Goal: Obtain resource: Obtain resource

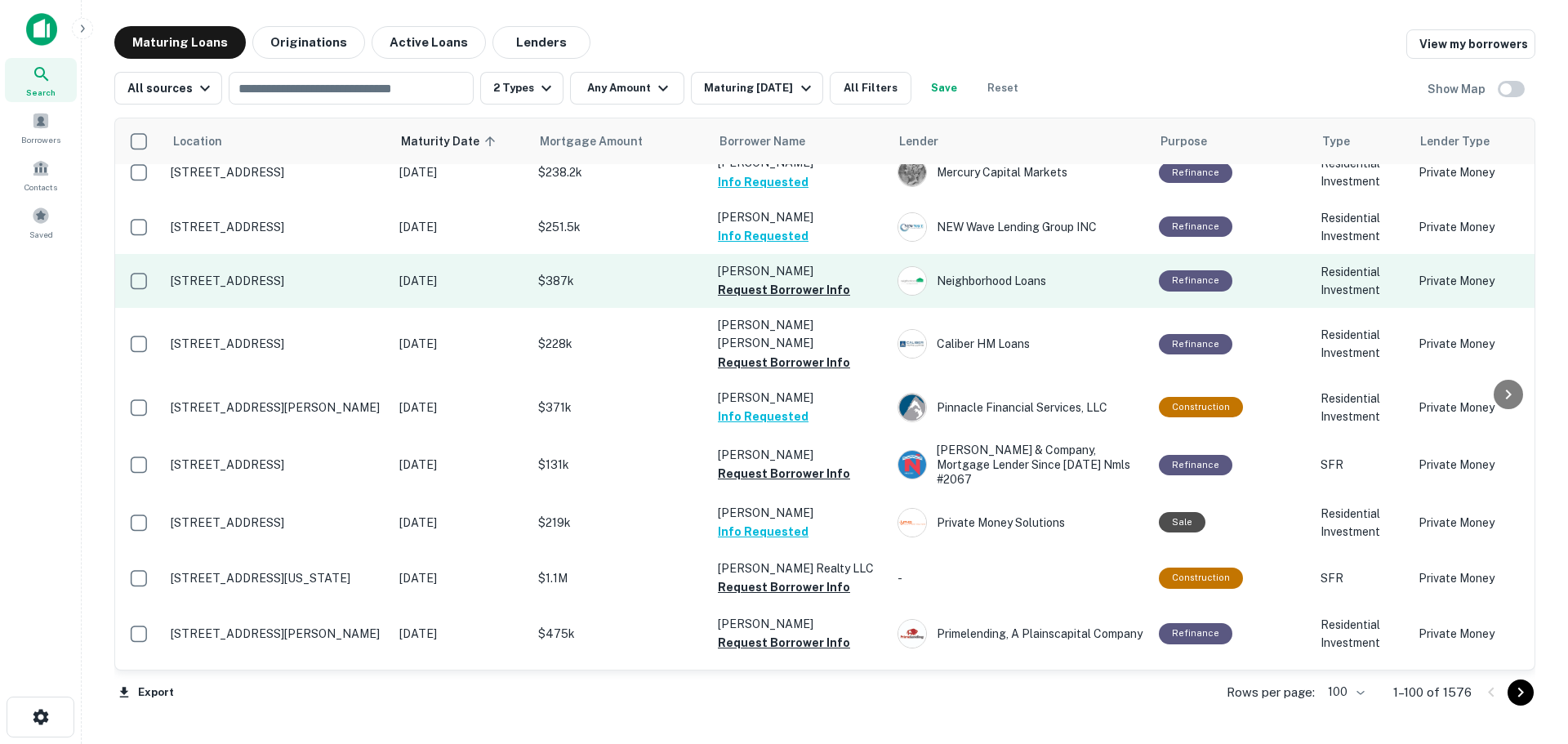
scroll to position [1797, 0]
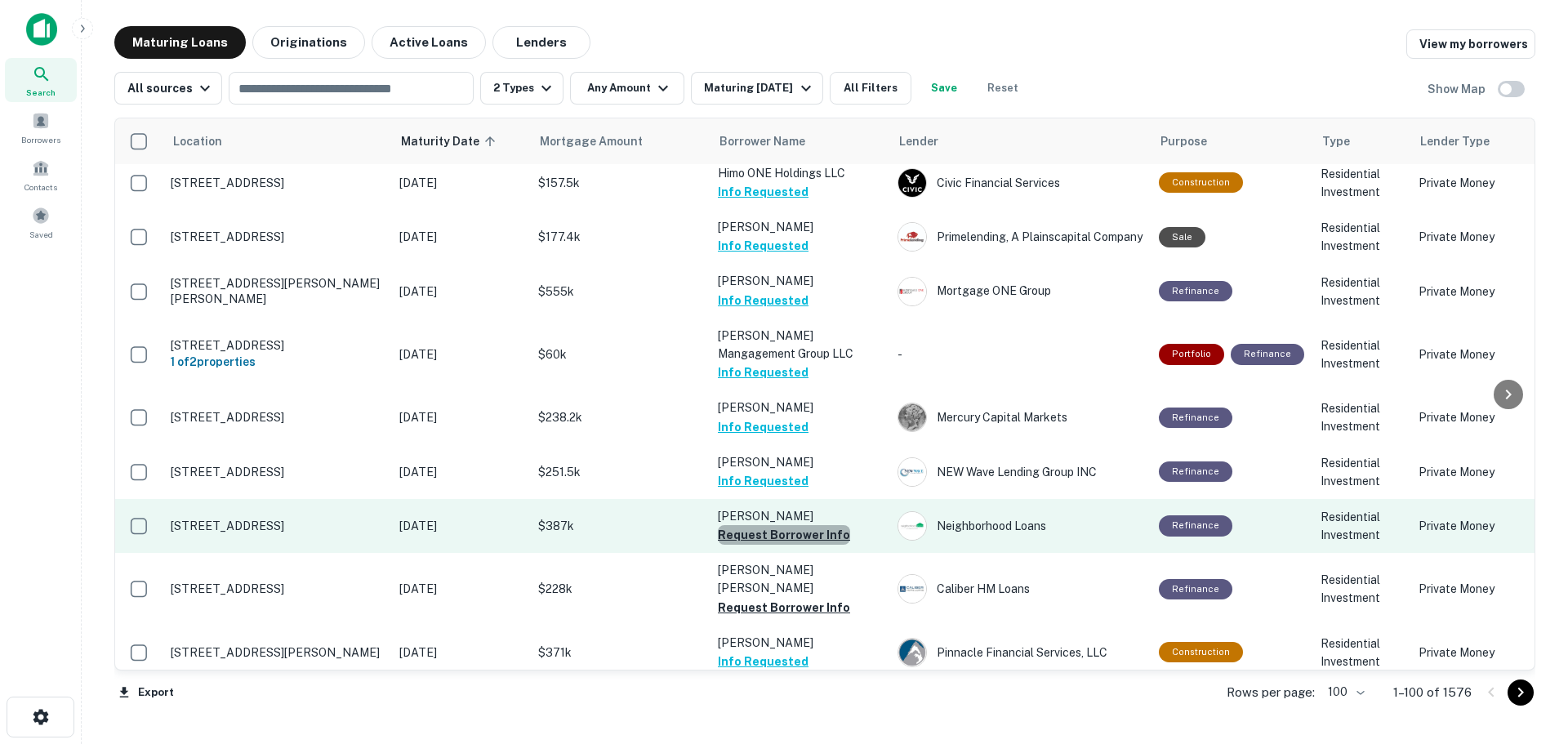
click at [806, 525] on button "Request Borrower Info" at bounding box center [784, 534] width 132 height 19
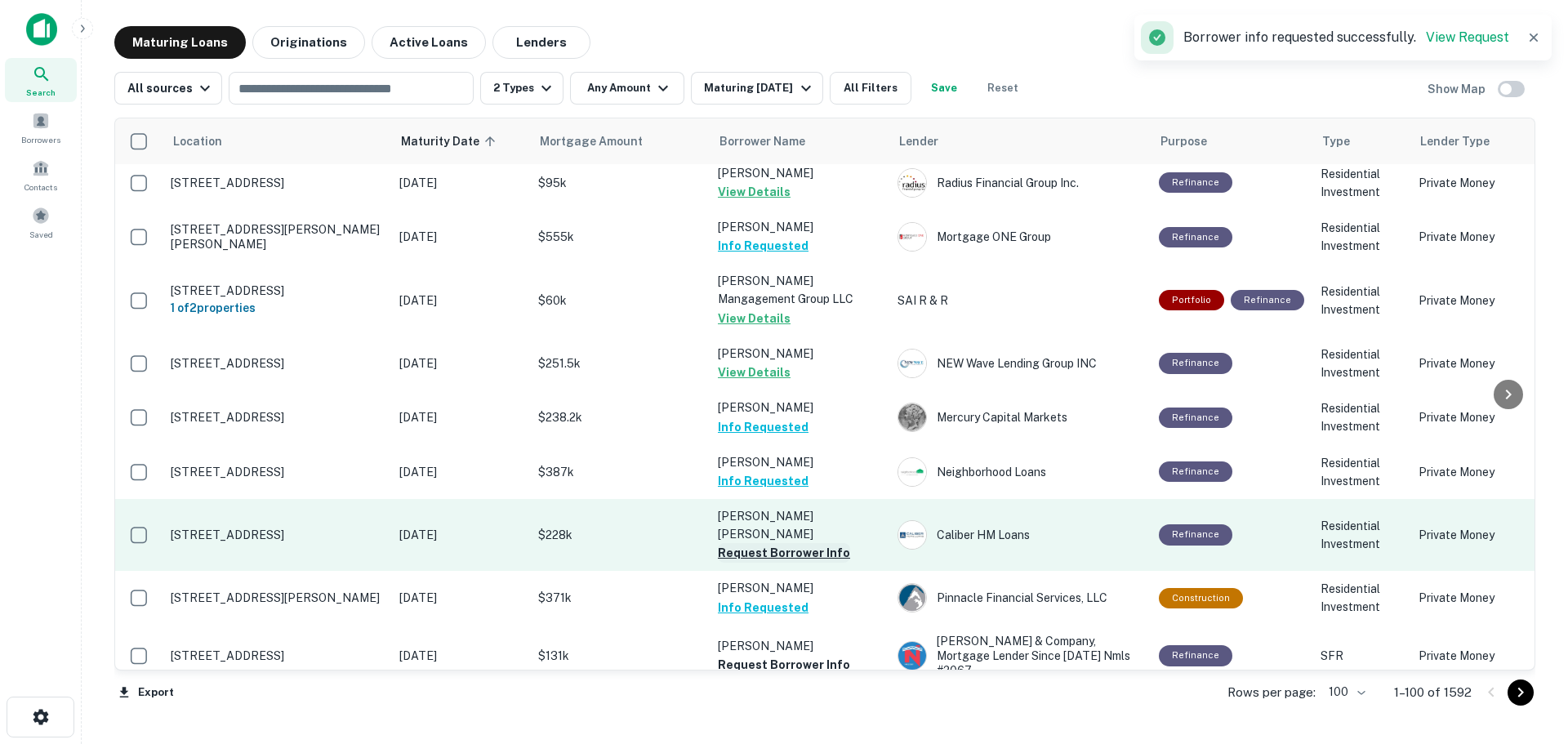
click at [813, 543] on button "Request Borrower Info" at bounding box center [784, 553] width 132 height 19
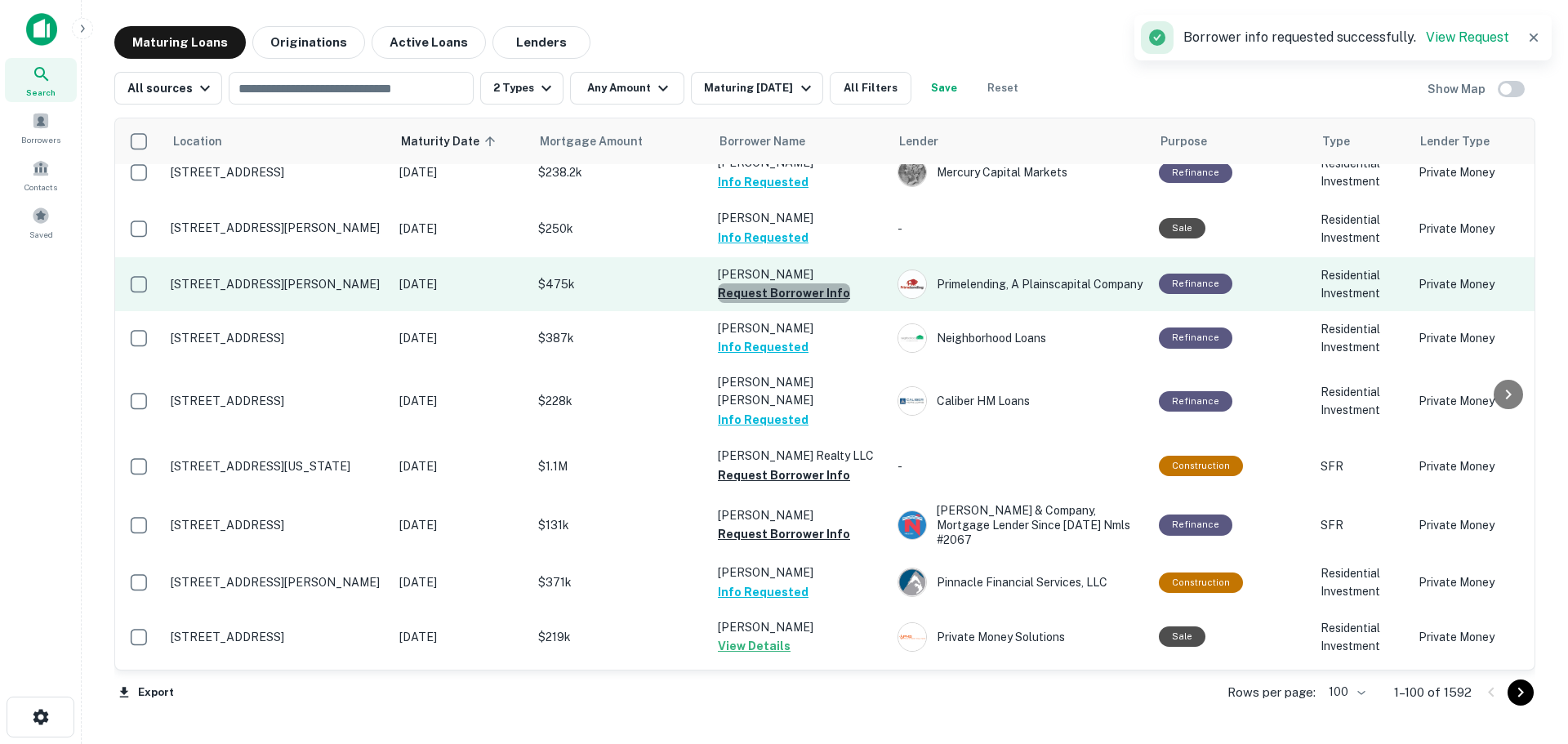
click at [811, 283] on button "Request Borrower Info" at bounding box center [784, 293] width 132 height 19
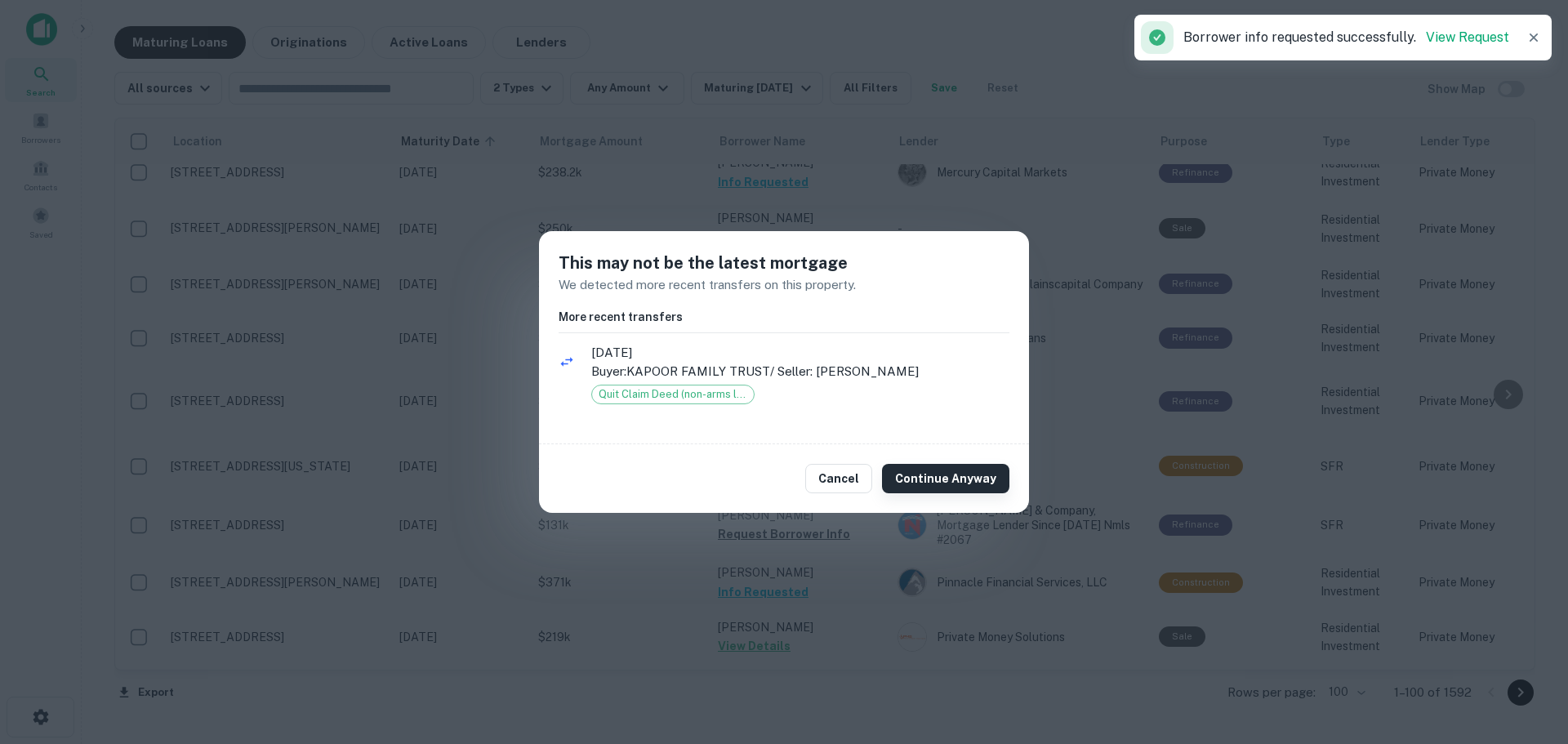
click at [932, 475] on button "Continue Anyway" at bounding box center [945, 479] width 127 height 30
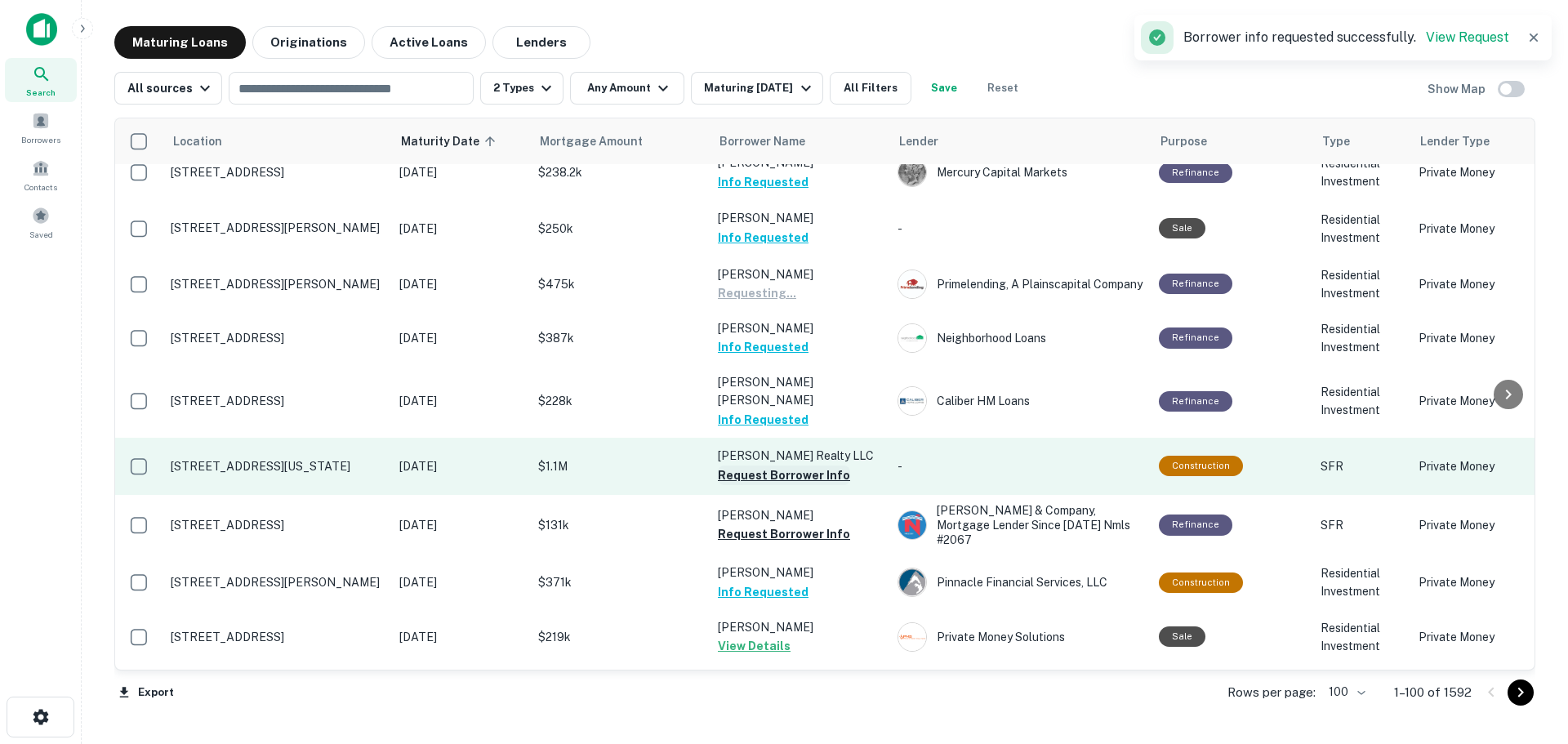
click at [819, 466] on button "Request Borrower Info" at bounding box center [784, 476] width 132 height 19
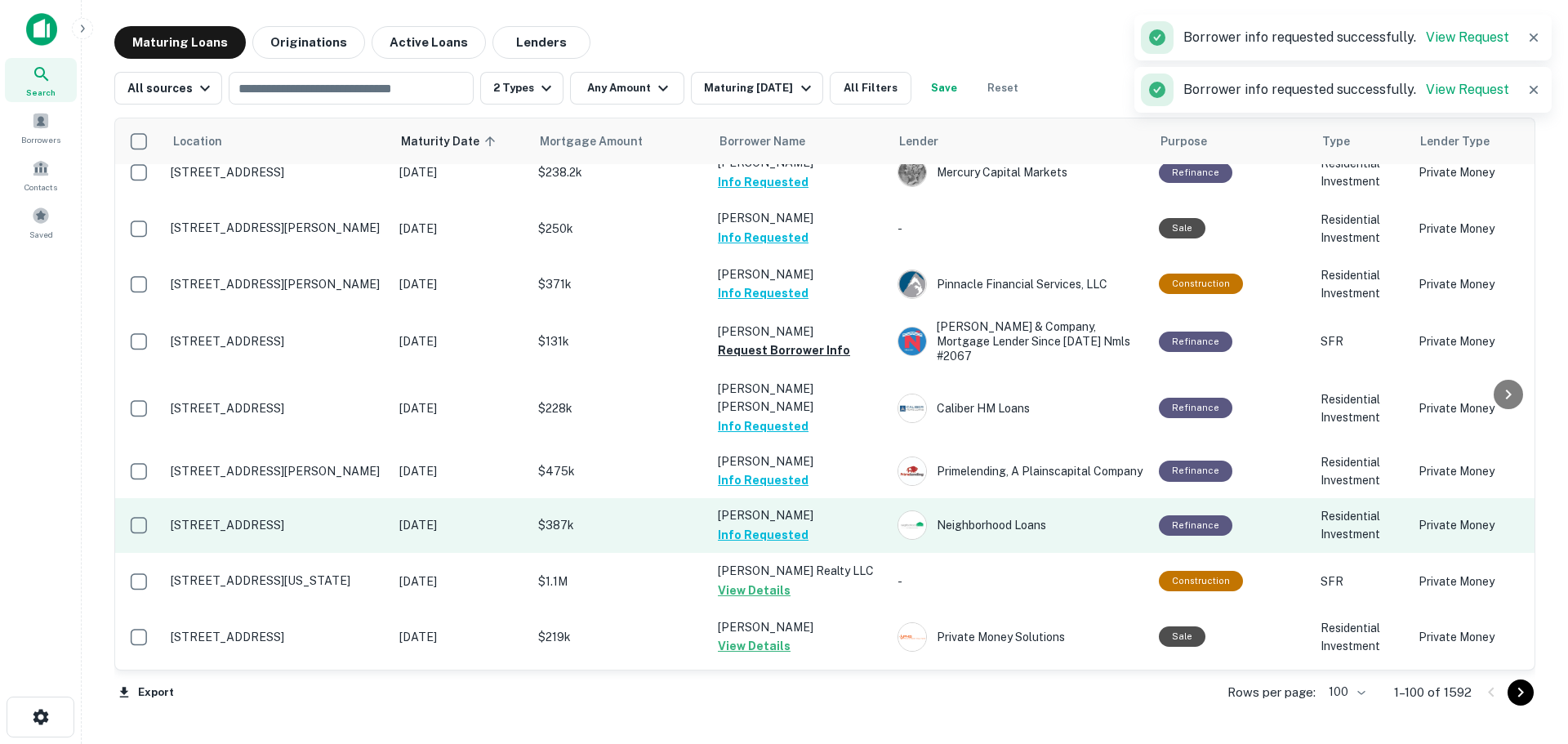
click at [819, 498] on td "[PERSON_NAME] C Info Requested" at bounding box center [799, 525] width 180 height 54
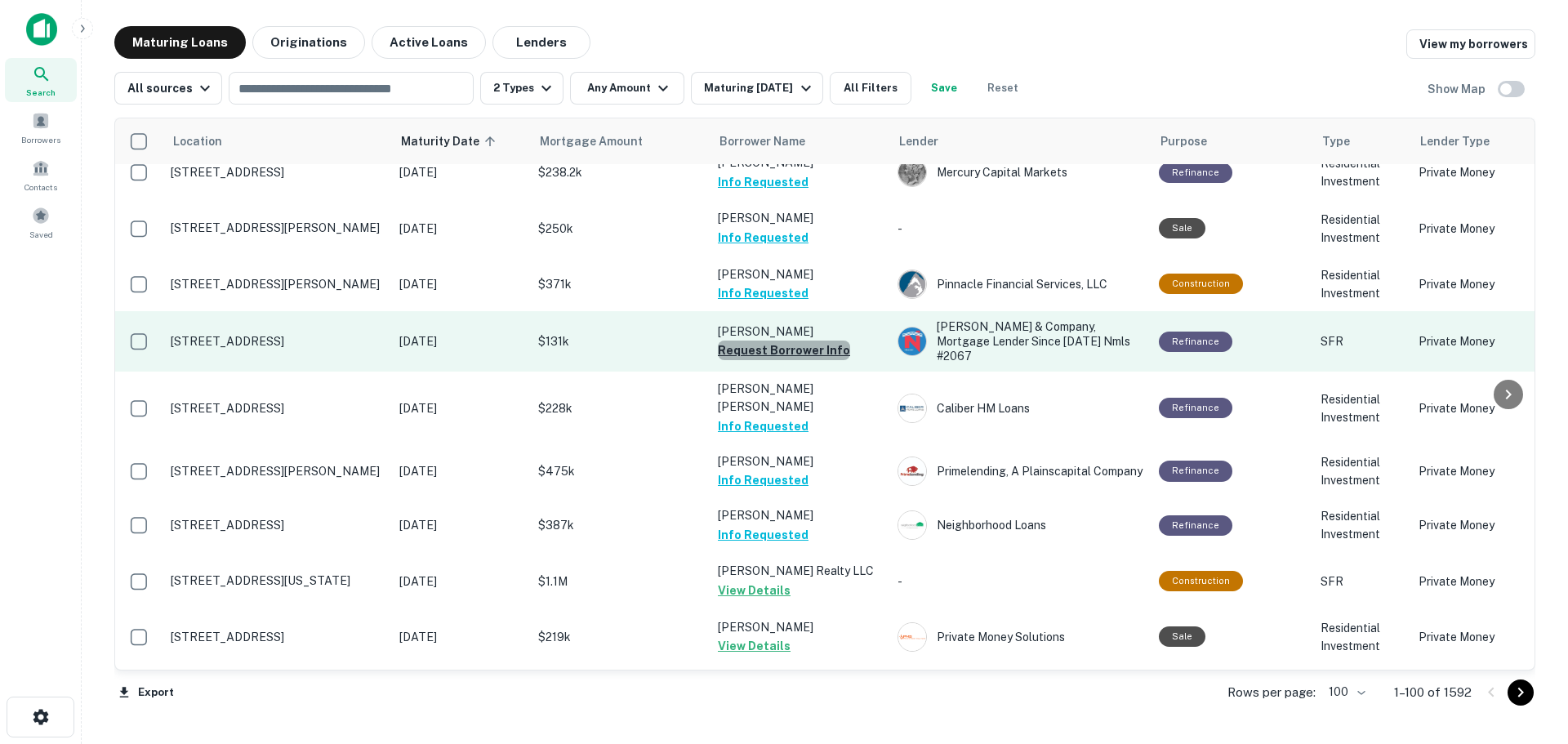
click at [832, 340] on button "Request Borrower Info" at bounding box center [784, 350] width 132 height 19
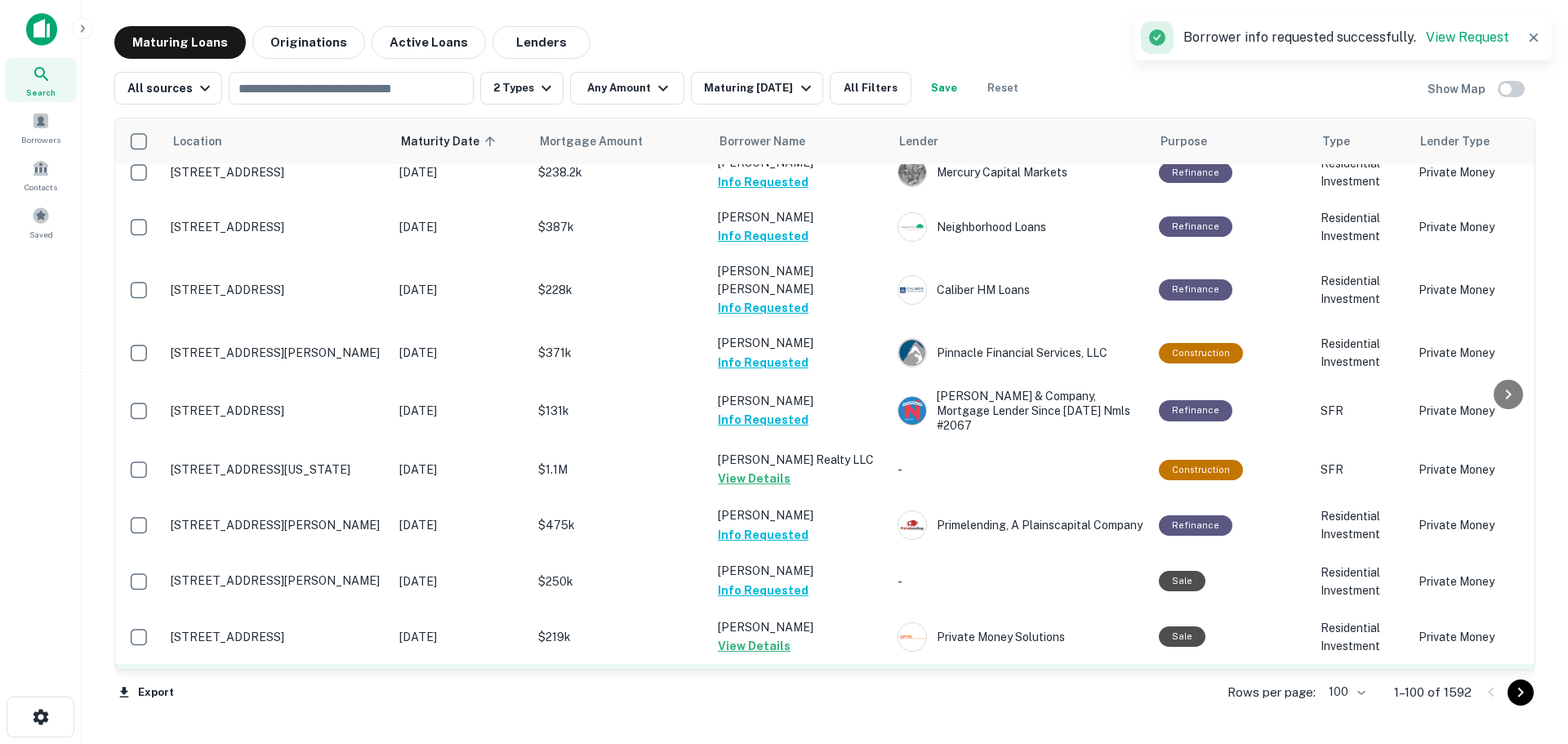
scroll to position [2205, 0]
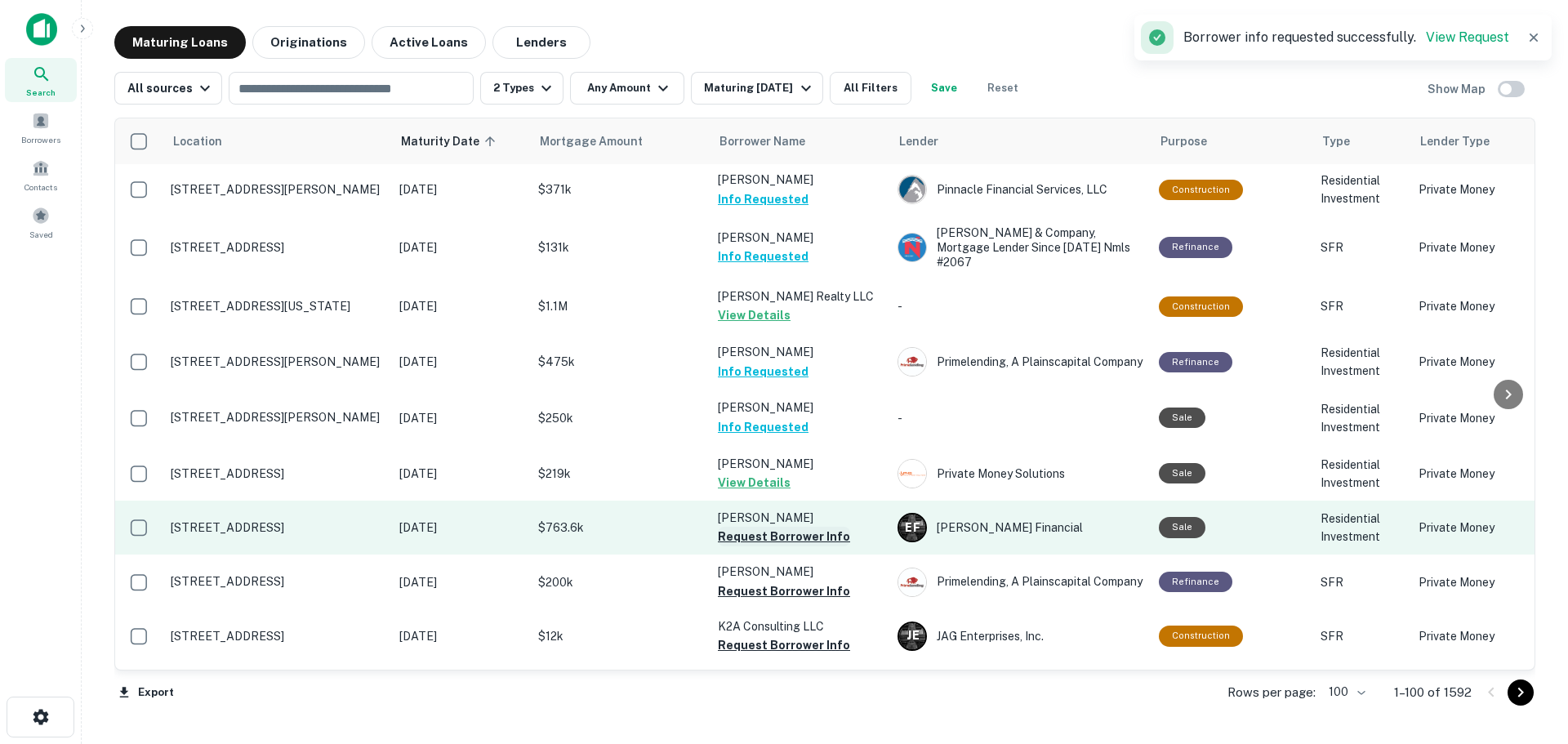
click at [834, 526] on button "Request Borrower Info" at bounding box center [784, 536] width 132 height 19
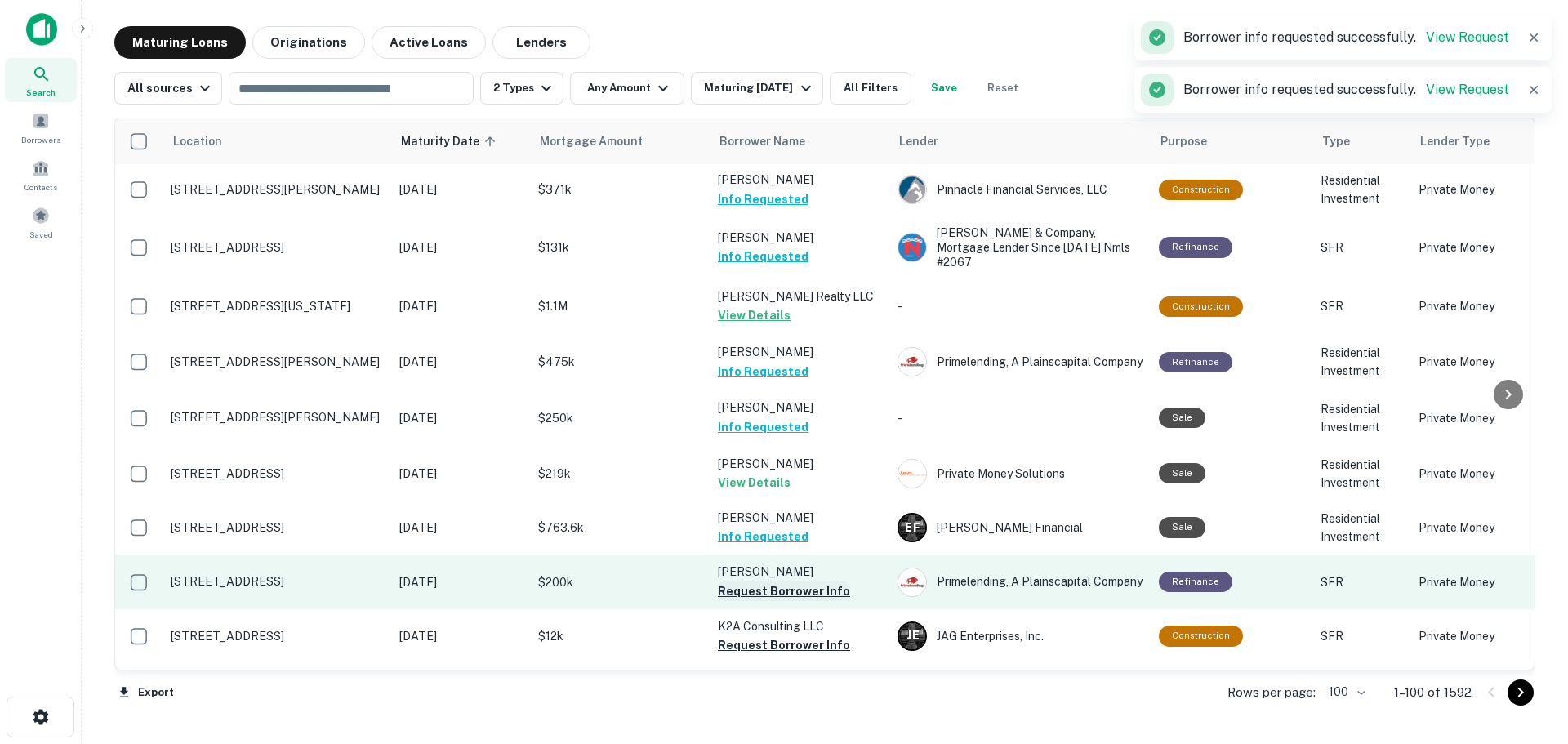
click at [830, 582] on button "Request Borrower Info" at bounding box center [784, 591] width 132 height 19
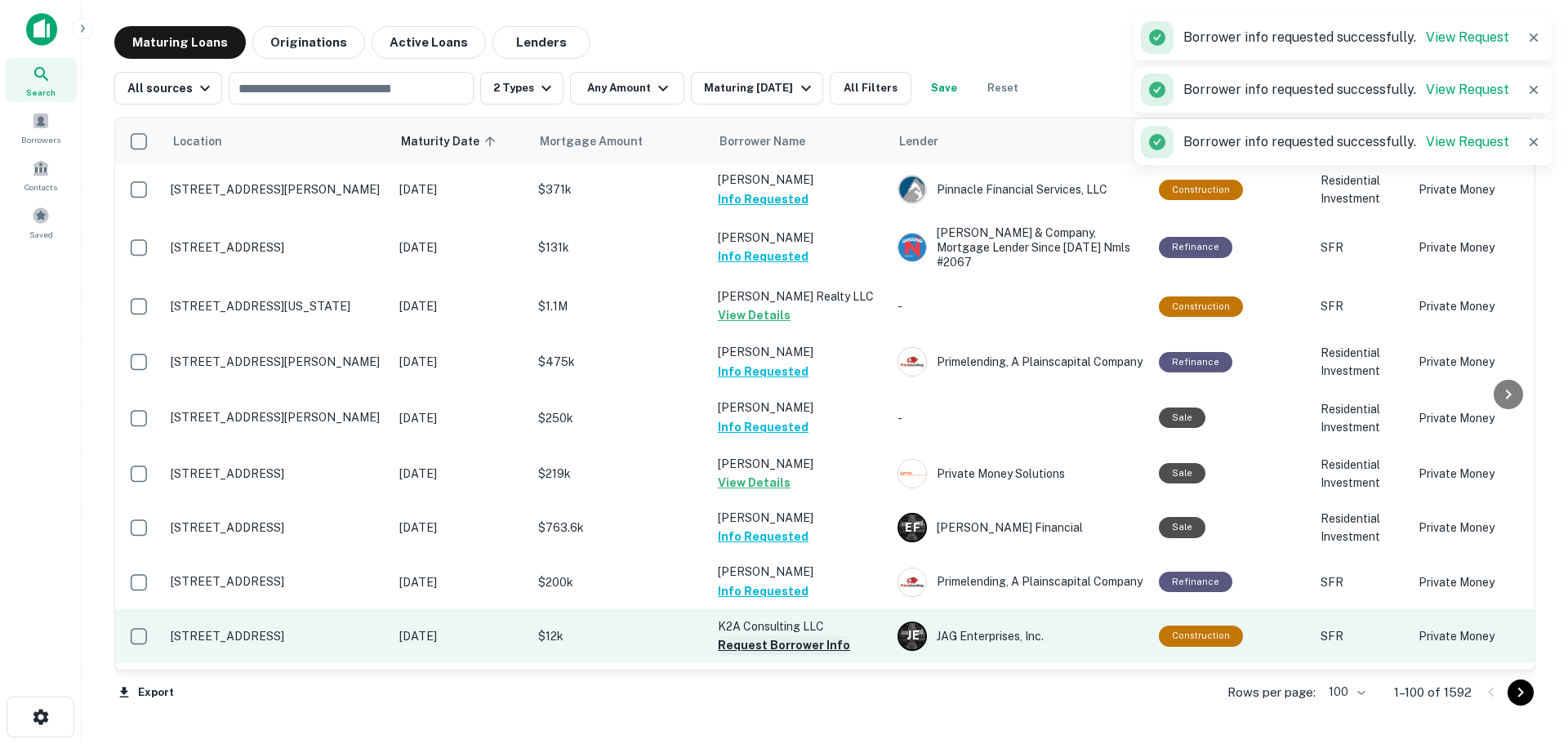
click at [820, 635] on button "Request Borrower Info" at bounding box center [784, 645] width 132 height 19
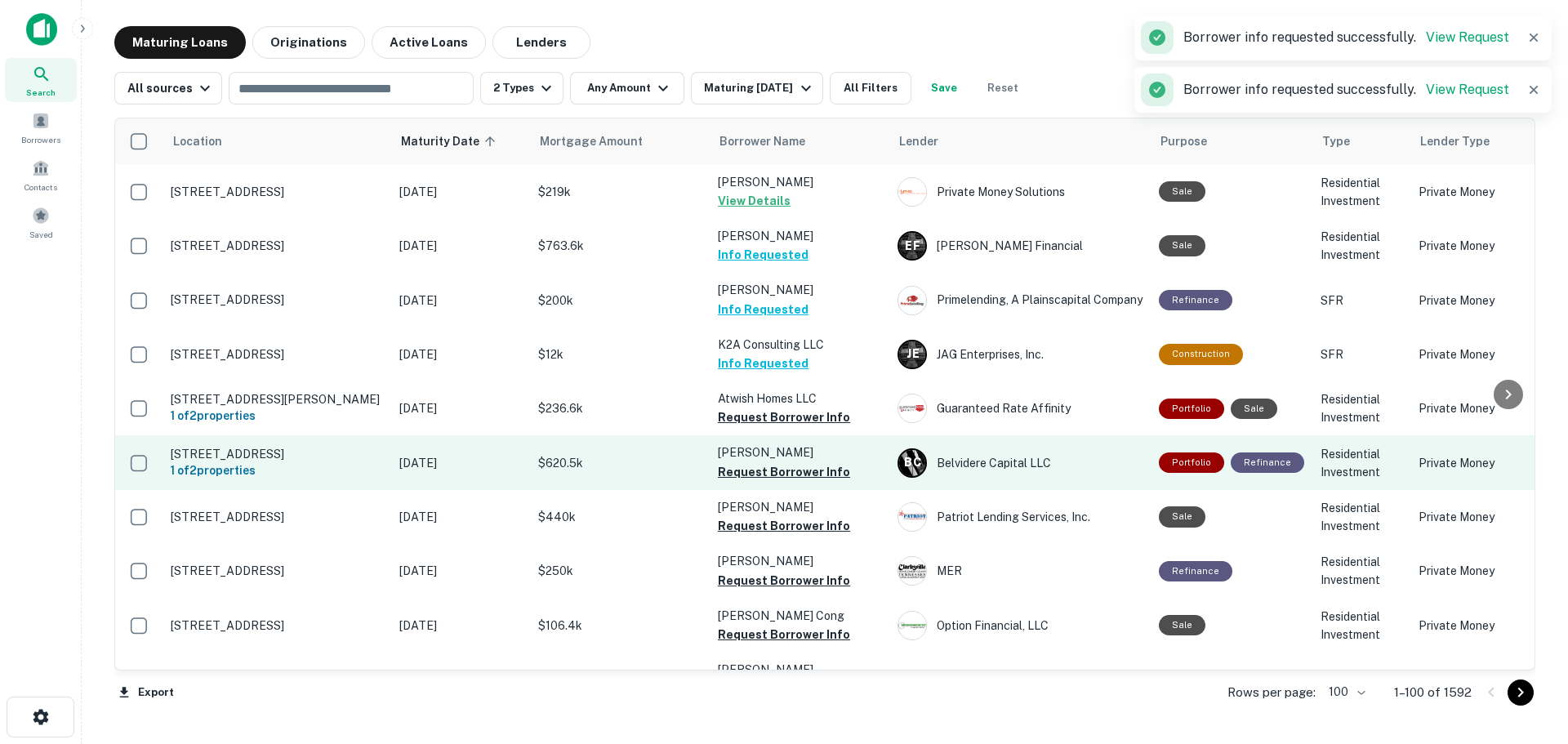
scroll to position [2531, 0]
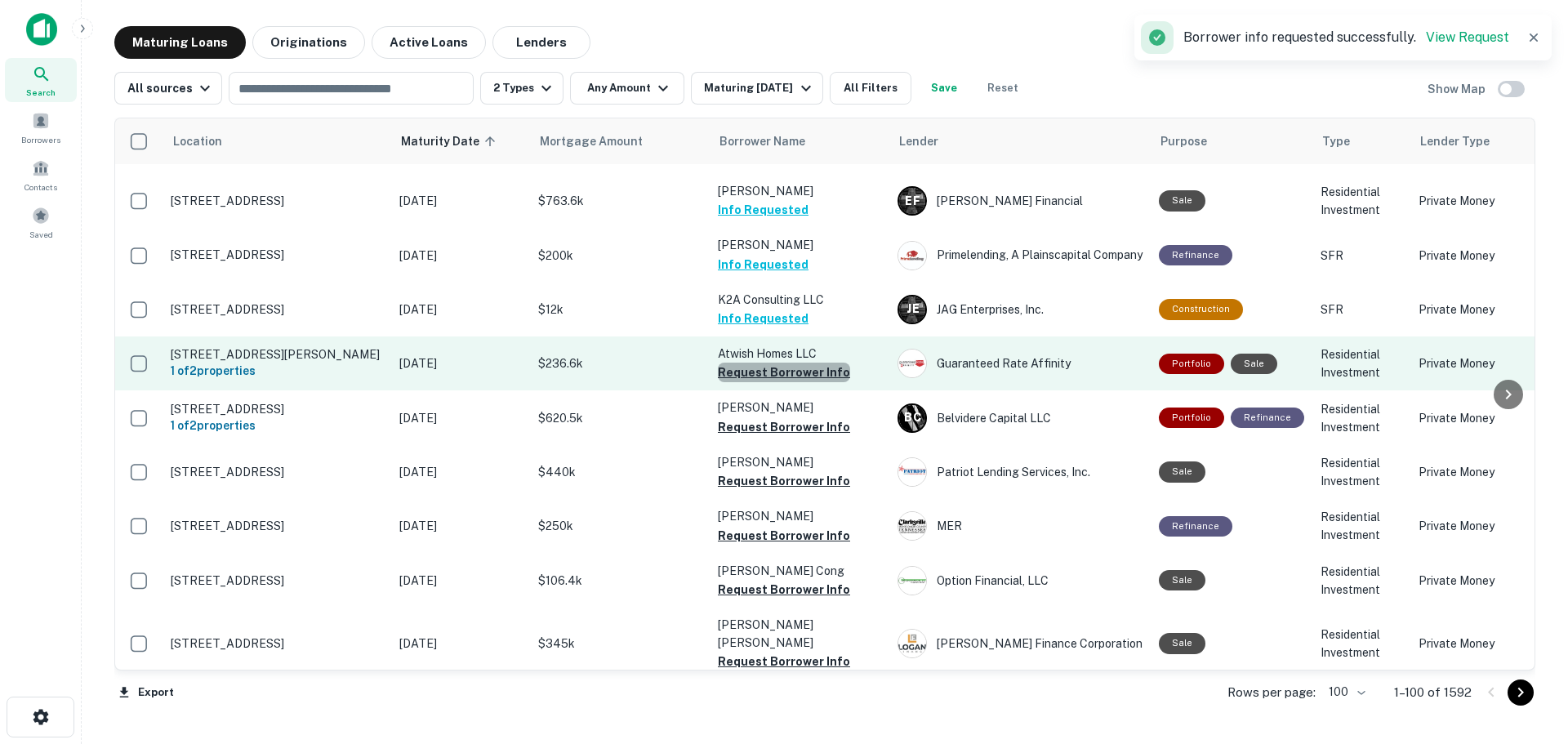
click at [835, 362] on button "Request Borrower Info" at bounding box center [784, 372] width 132 height 19
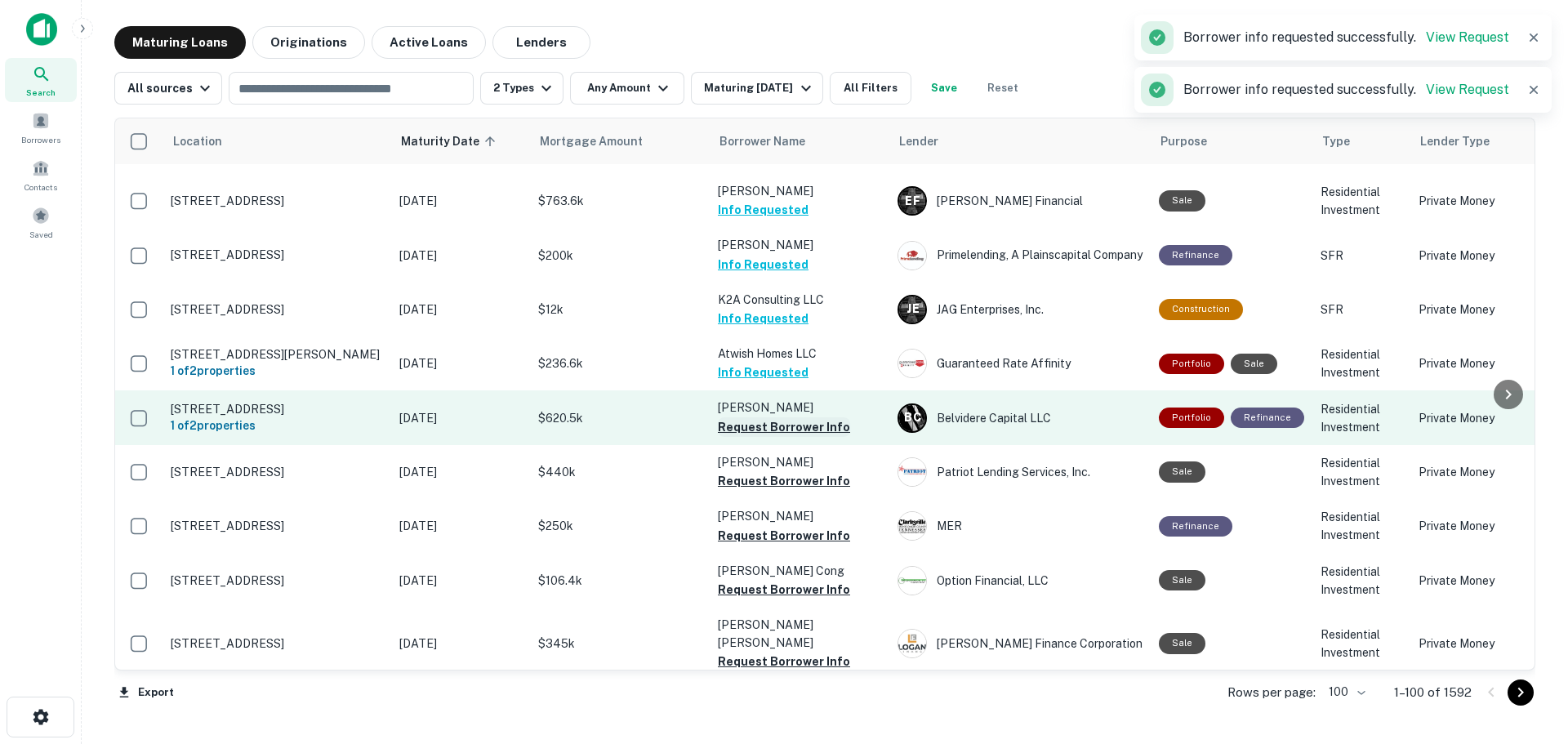
click at [809, 418] on button "Request Borrower Info" at bounding box center [784, 427] width 132 height 19
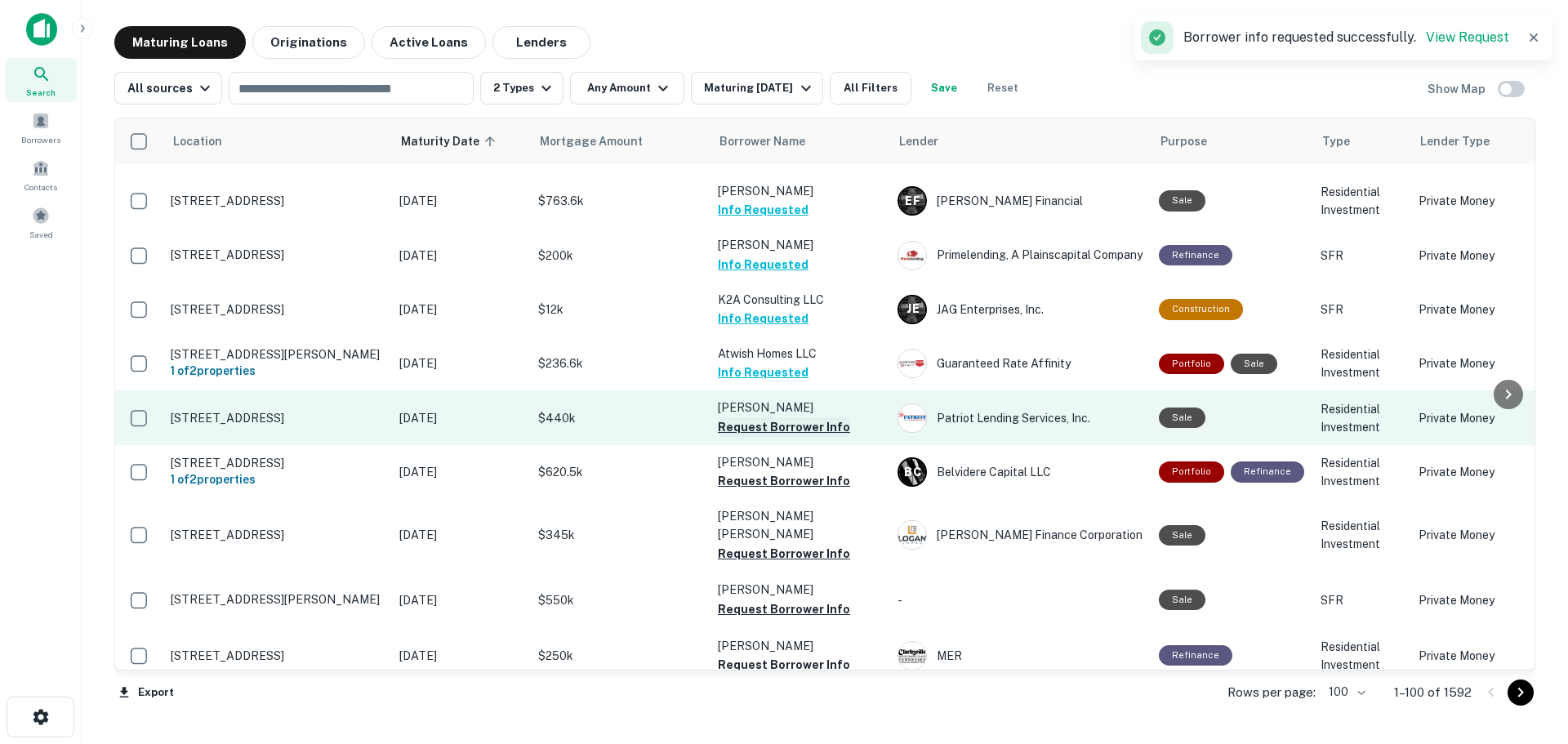
click at [828, 418] on button "Request Borrower Info" at bounding box center [784, 427] width 132 height 19
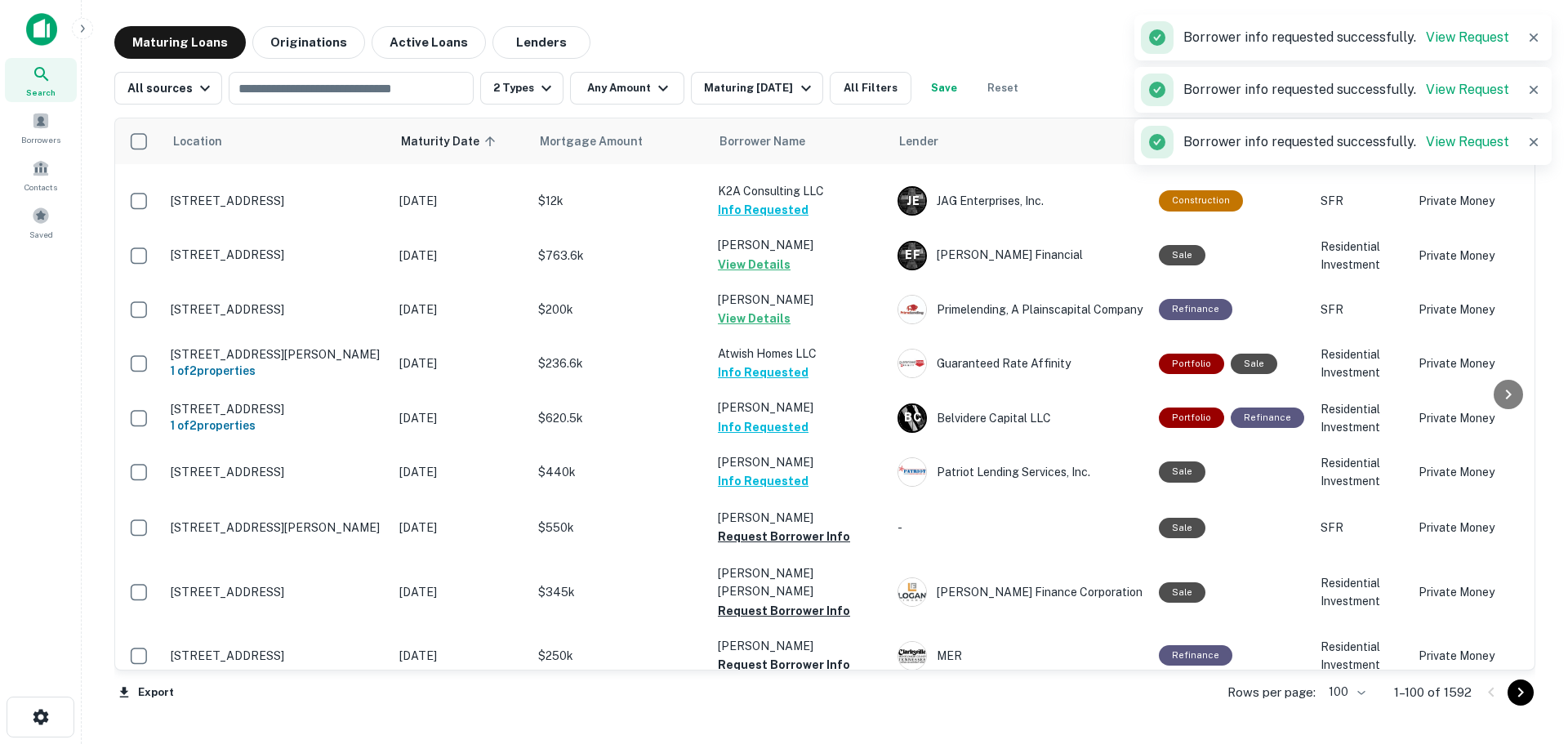
click at [818, 445] on td "[PERSON_NAME] Info Requested" at bounding box center [799, 471] width 180 height 54
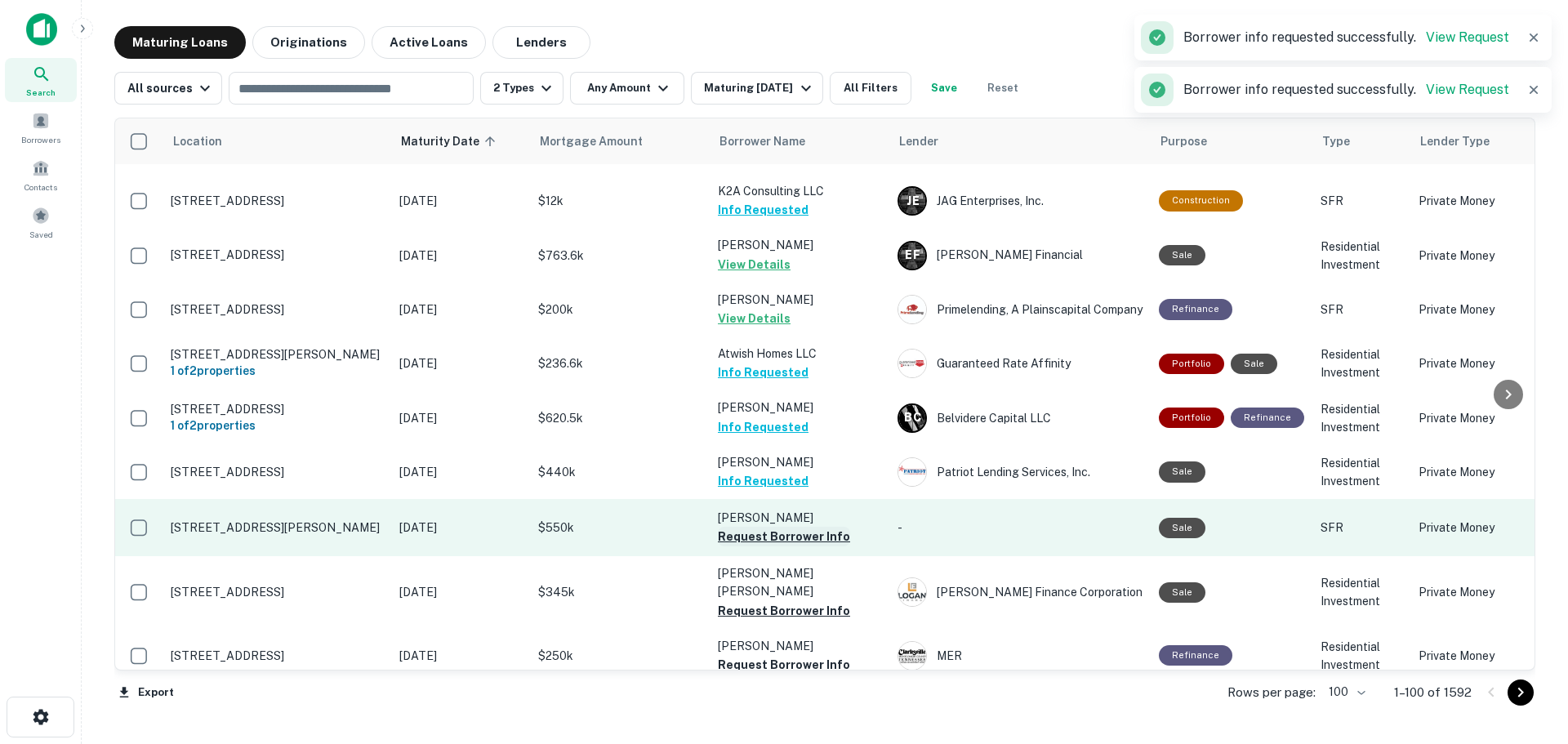
click at [832, 526] on button "Request Borrower Info" at bounding box center [784, 536] width 132 height 19
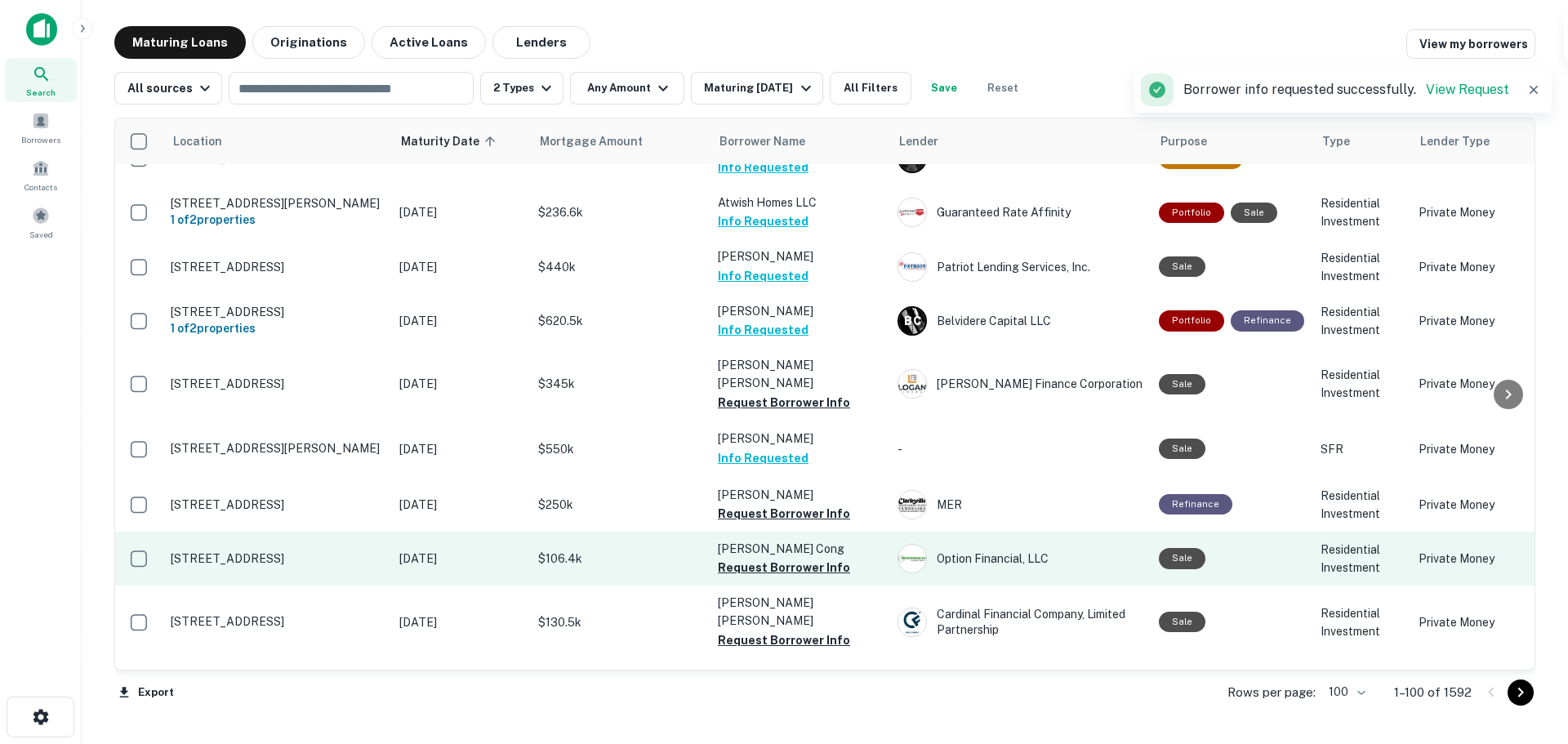
scroll to position [2695, 0]
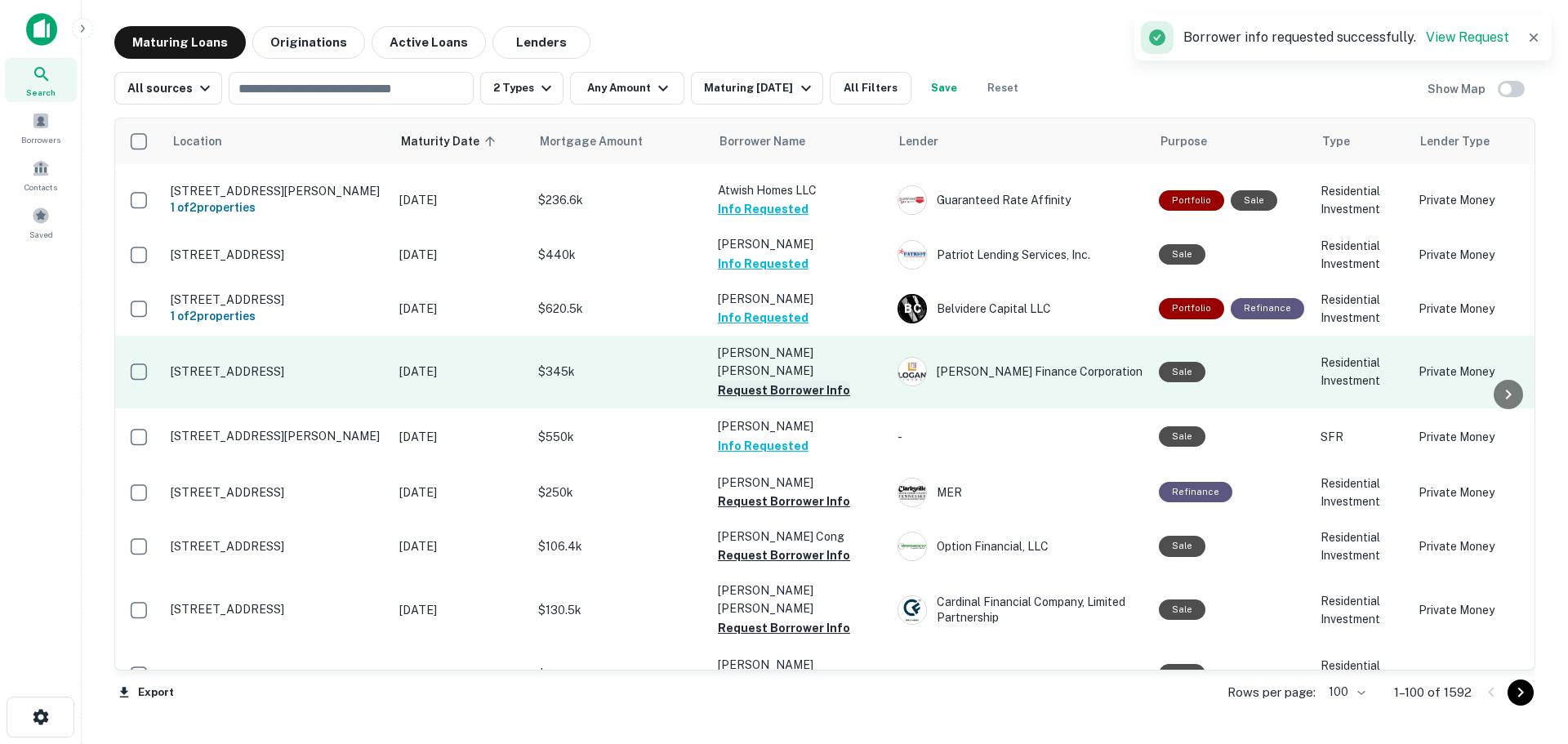
click at [825, 381] on button "Request Borrower Info" at bounding box center [784, 390] width 132 height 19
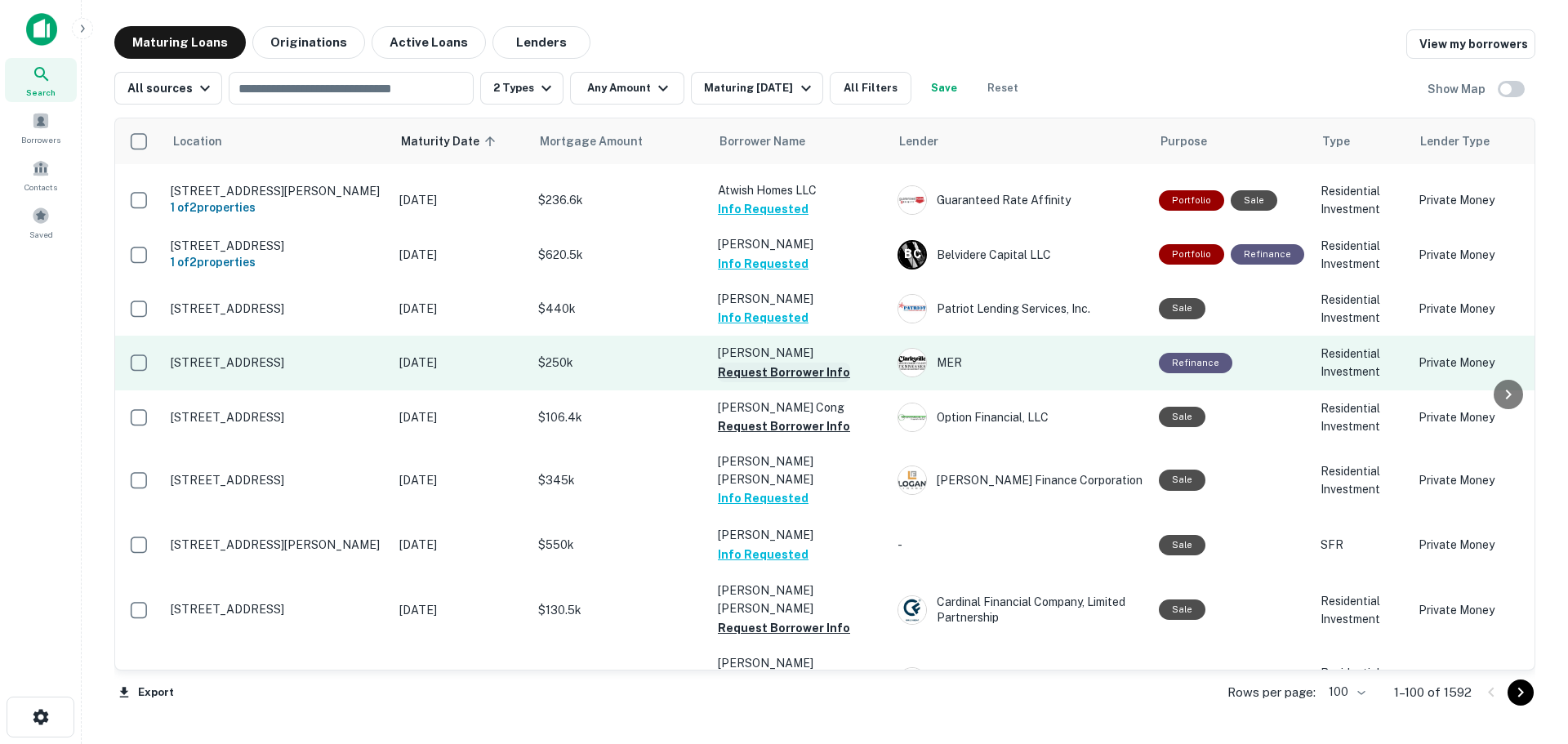
click at [823, 362] on button "Request Borrower Info" at bounding box center [784, 372] width 132 height 19
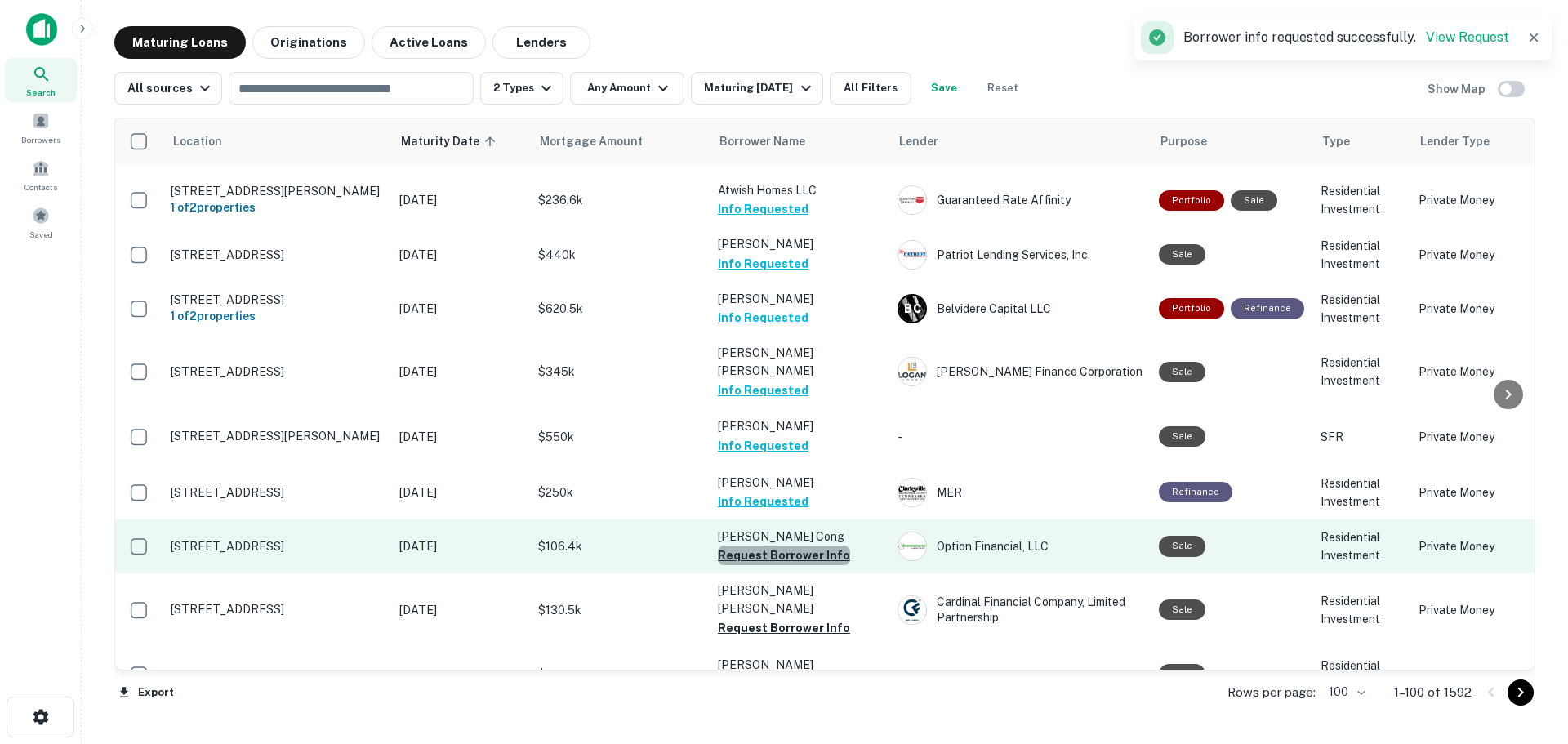
click at [804, 546] on button "Request Borrower Info" at bounding box center [784, 555] width 132 height 19
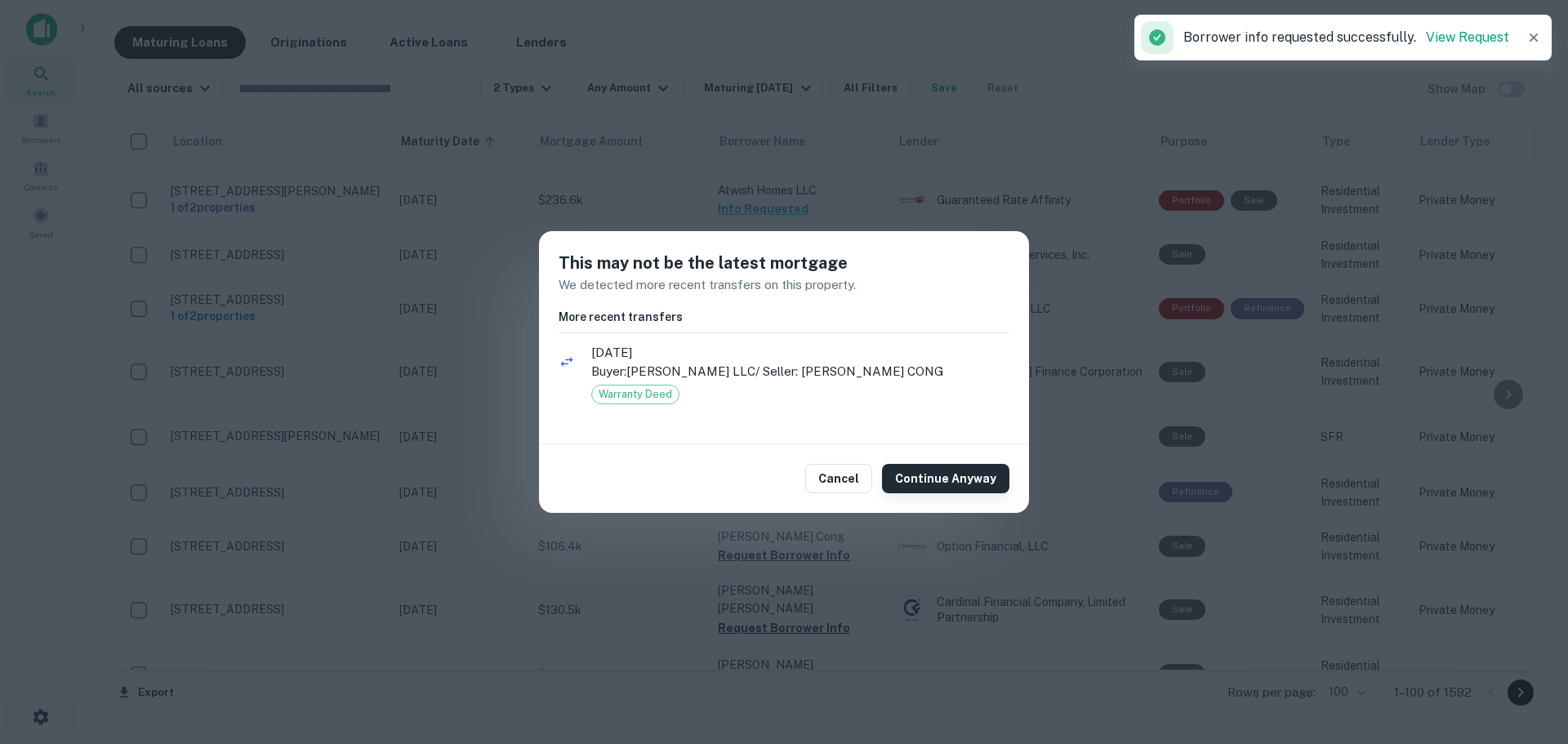
drag, startPoint x: 920, startPoint y: 478, endPoint x: 922, endPoint y: 469, distance: 9.2
click at [920, 475] on button "Continue Anyway" at bounding box center [945, 479] width 127 height 30
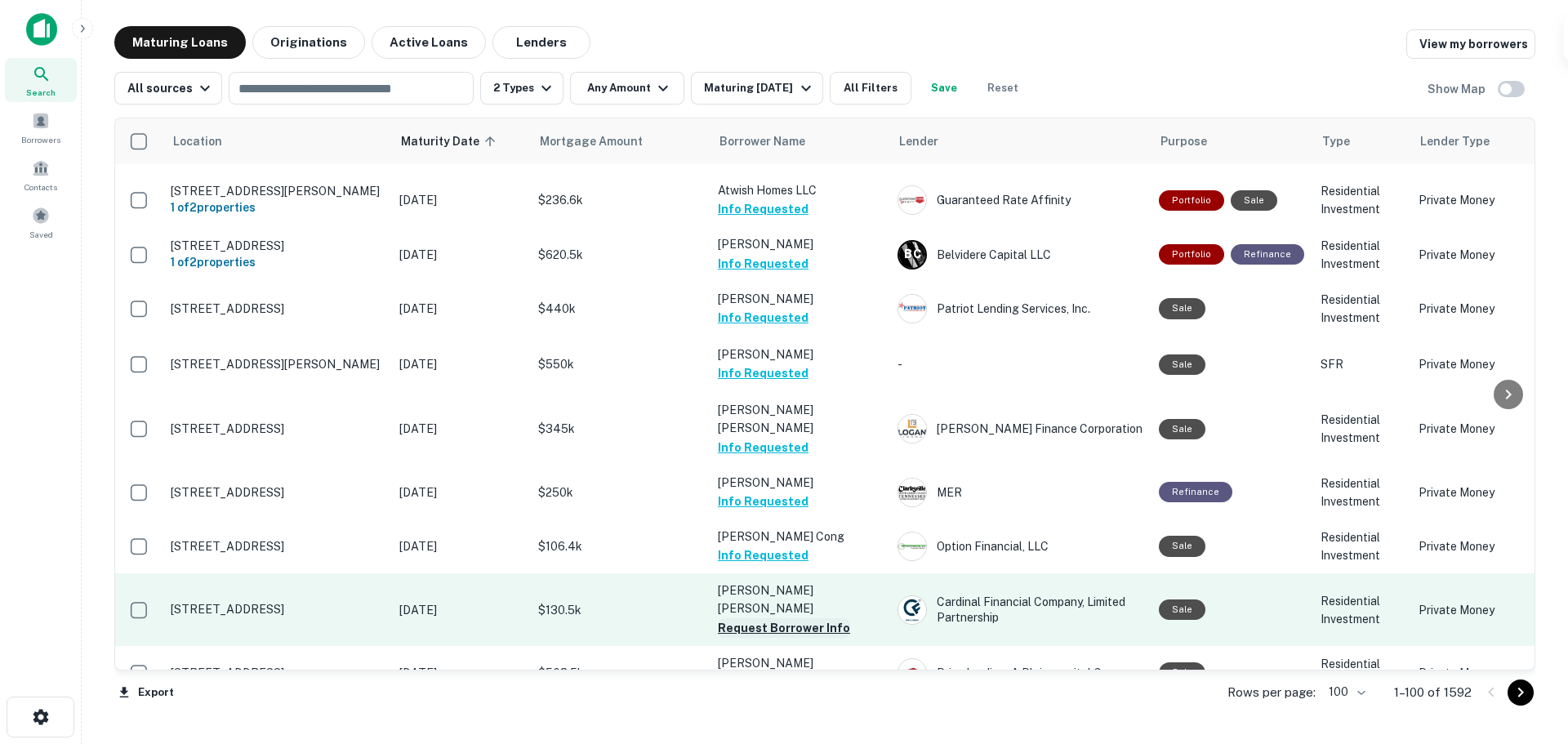
click at [817, 619] on button "Request Borrower Info" at bounding box center [784, 628] width 132 height 19
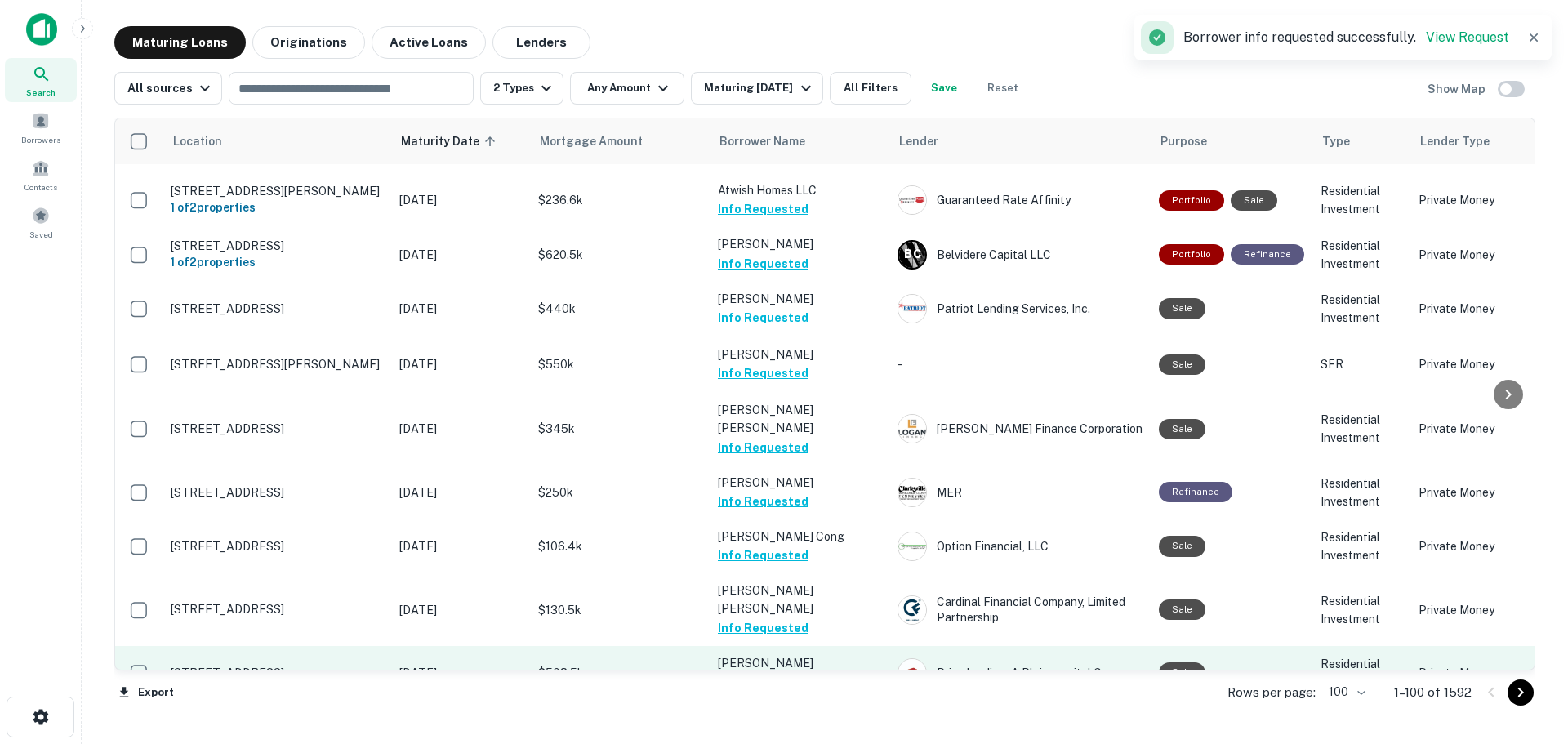
click at [798, 672] on button "Request Borrower Info" at bounding box center [784, 682] width 132 height 19
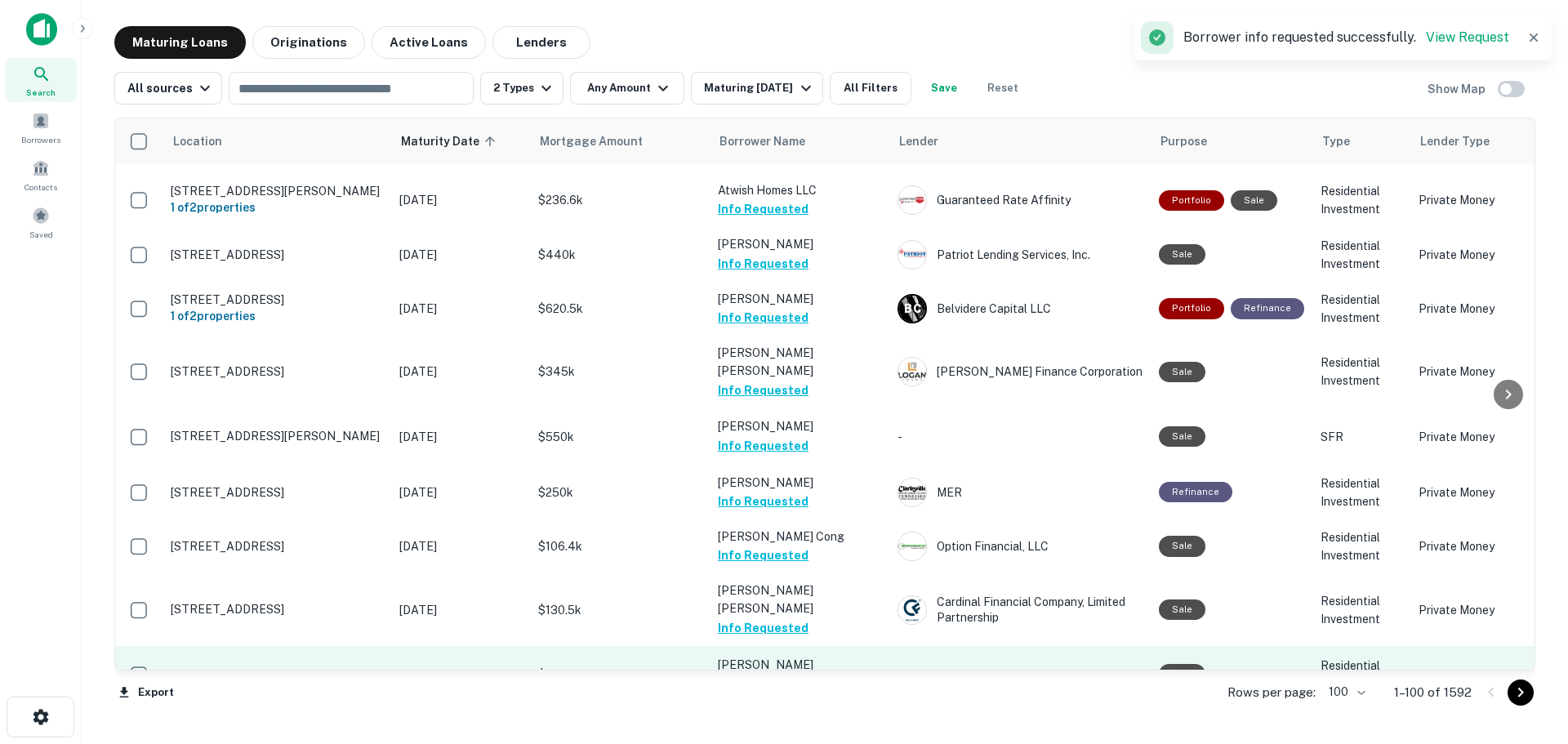
click at [808, 674] on button "Request Borrower Info" at bounding box center [784, 683] width 132 height 19
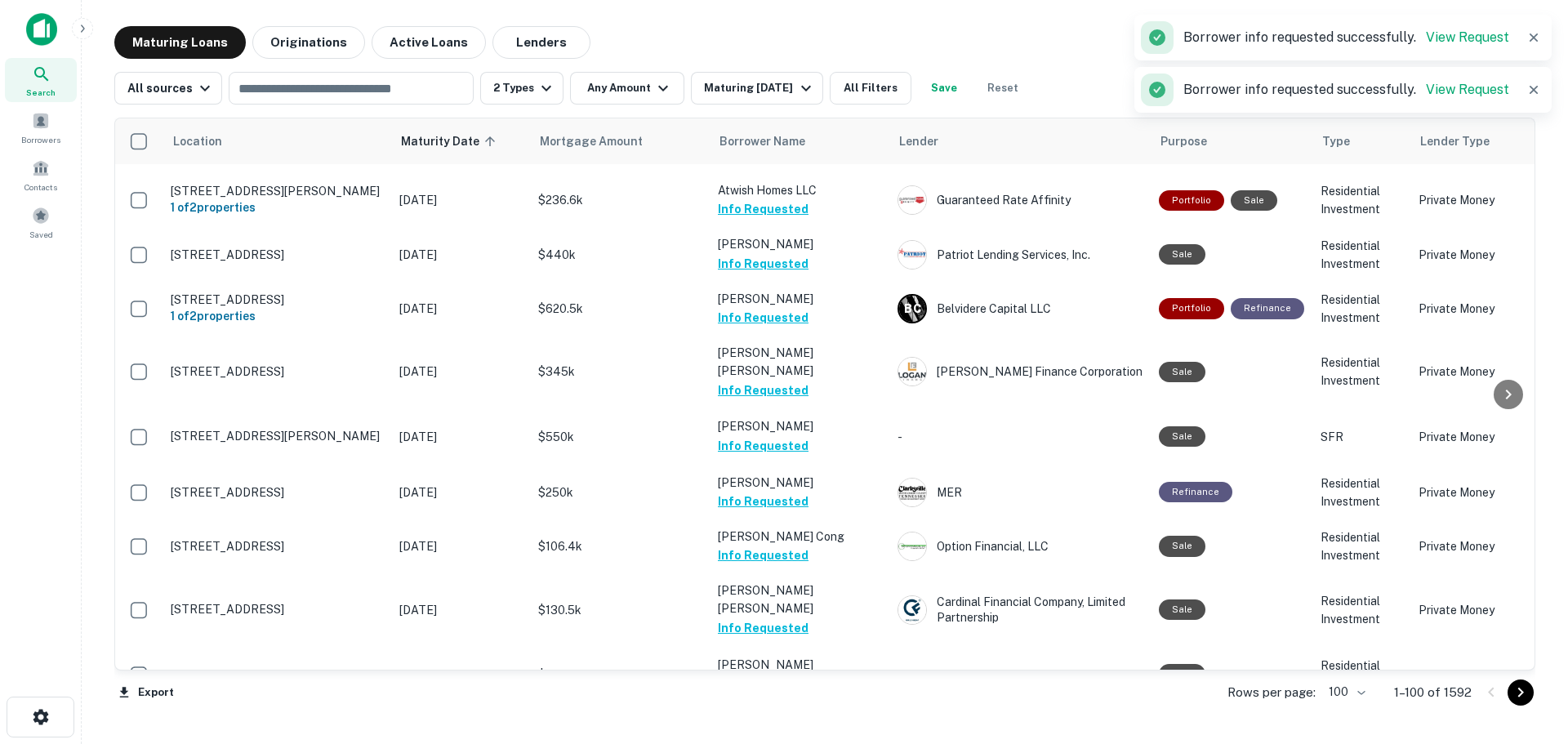
click at [810, 729] on button "Request Borrower Info" at bounding box center [784, 739] width 132 height 19
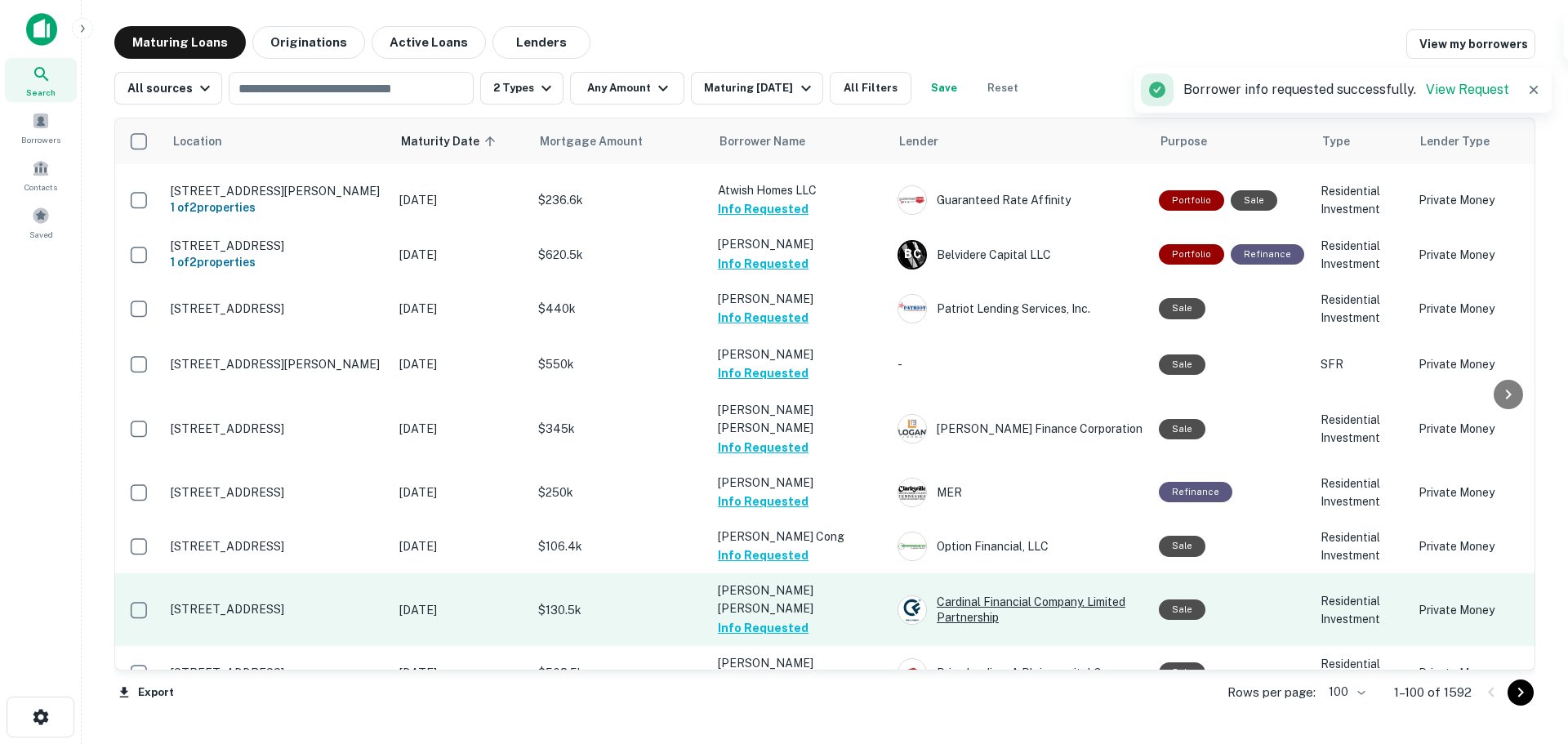
click at [929, 595] on div "Cardinal Financial Company, Limited Partnership" at bounding box center [1020, 610] width 245 height 30
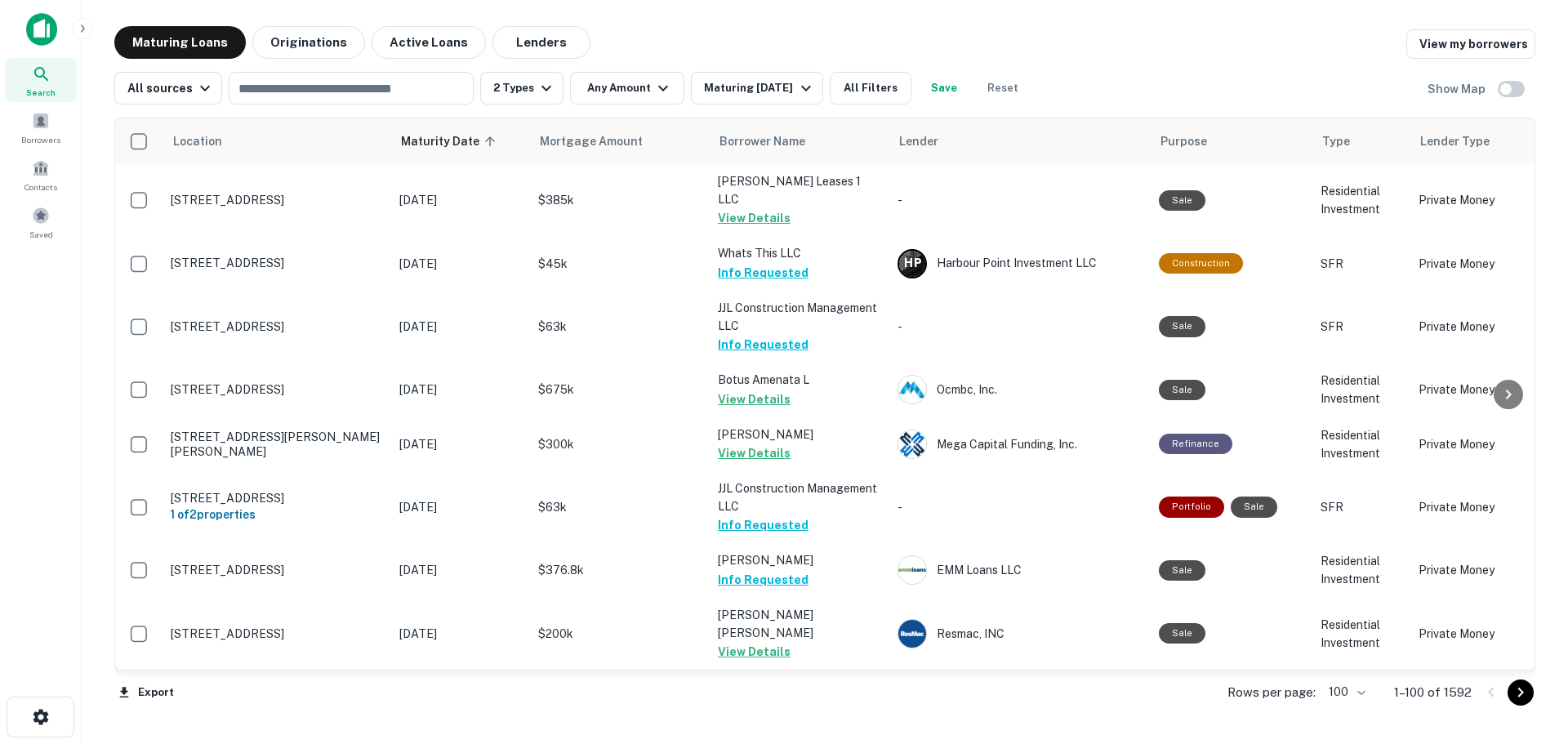
scroll to position [2695, 0]
